Goal: Transaction & Acquisition: Download file/media

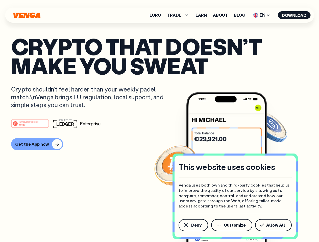
click at [159, 121] on div "#1 PRODUCT OF THE MONTH Web3" at bounding box center [159, 123] width 296 height 9
click at [193, 225] on span "Deny" at bounding box center [196, 225] width 10 height 4
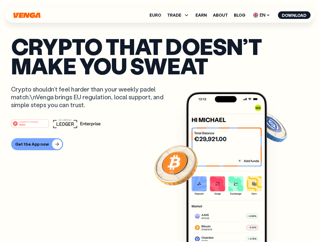
click at [232, 225] on img at bounding box center [226, 176] width 81 height 169
click at [274, 225] on article "Crypto that doesn’t make you sweat Crypto shouldn’t feel harder than your weekl…" at bounding box center [159, 131] width 296 height 189
click at [180, 15] on span "TRADE" at bounding box center [174, 15] width 14 height 4
click at [261, 15] on span "EN" at bounding box center [261, 15] width 20 height 8
click at [294, 15] on button "Download" at bounding box center [294, 15] width 33 height 8
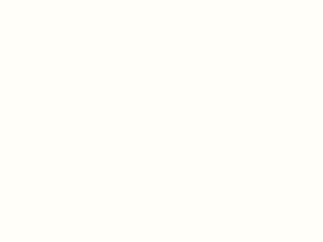
click at [36, 0] on html "This website uses cookies Venga uses both own and third-party cookies that help…" at bounding box center [161, 0] width 323 height 0
click at [31, 0] on html "This website uses cookies Venga uses both own and third-party cookies that help…" at bounding box center [161, 0] width 323 height 0
